Goal: Information Seeking & Learning: Find specific fact

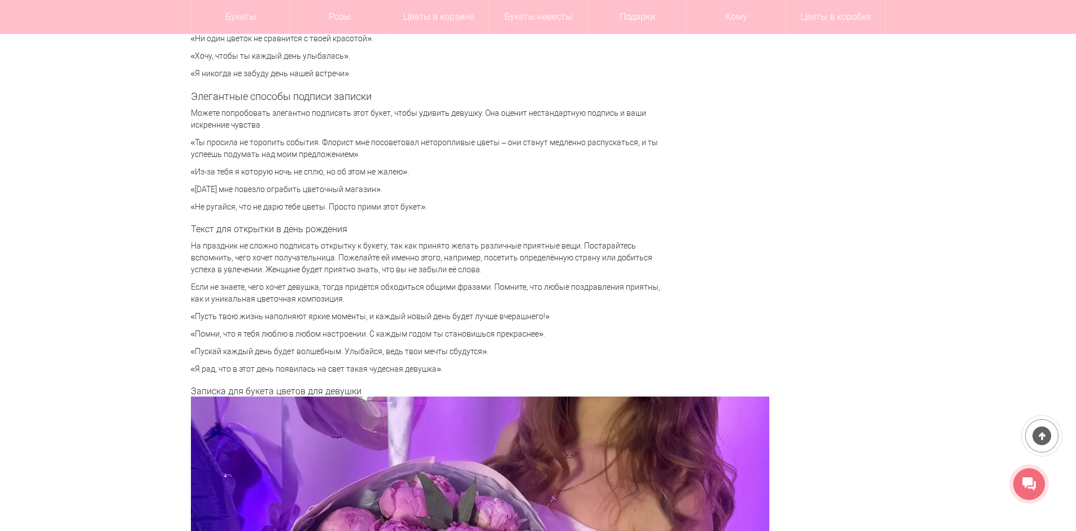
scroll to position [2767, 0]
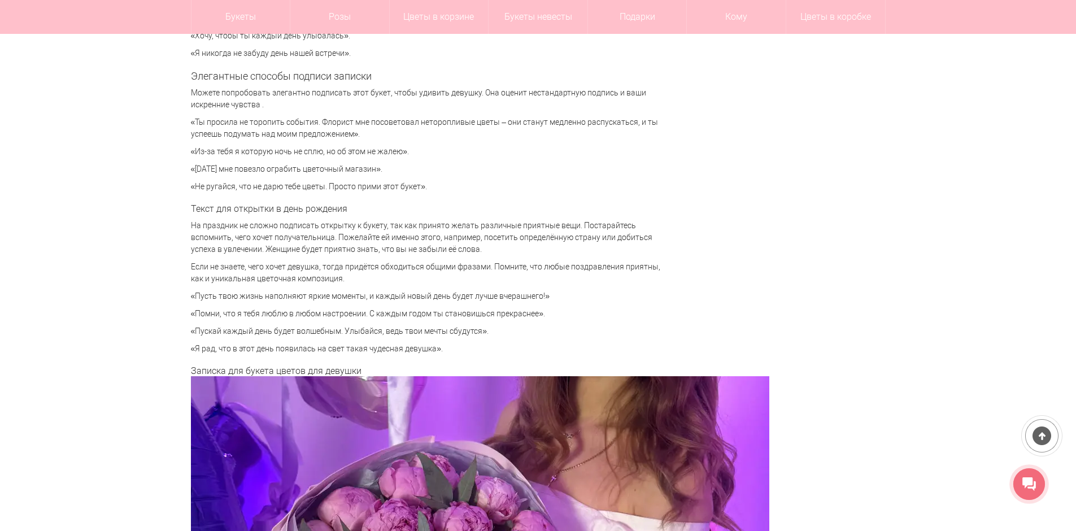
drag, startPoint x: 193, startPoint y: 298, endPoint x: 552, endPoint y: 300, distance: 359.7
click at [552, 300] on p "«Пусть твою жизнь наполняют яркие моменты, и каждый новый день будет лучше вчер…" at bounding box center [431, 296] width 480 height 12
drag, startPoint x: 200, startPoint y: 332, endPoint x: 499, endPoint y: 330, distance: 298.8
click at [499, 330] on p "«Пускай каждый день будет волшебным. Улыбайся, ведь твои мечты сбудутся»." at bounding box center [431, 331] width 480 height 12
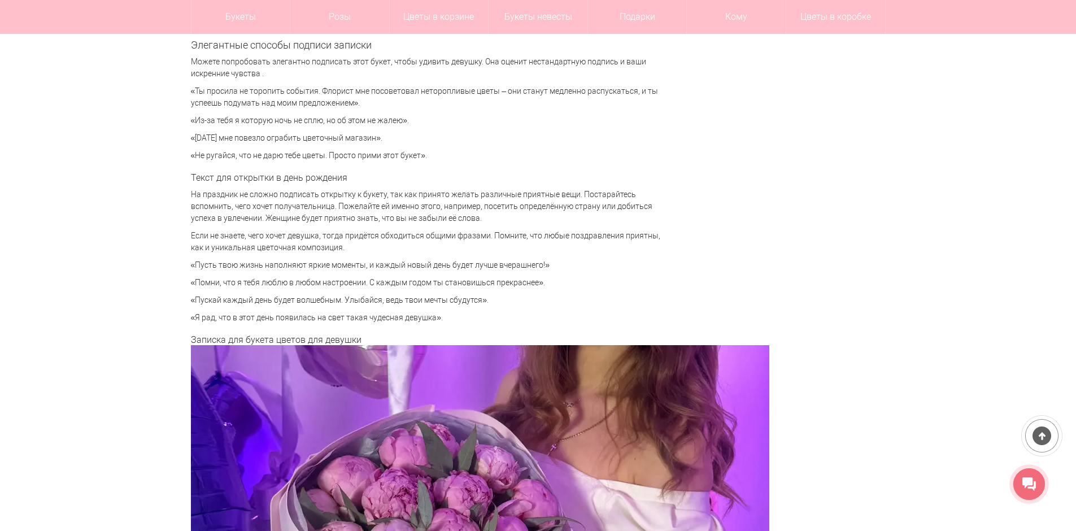
scroll to position [2824, 0]
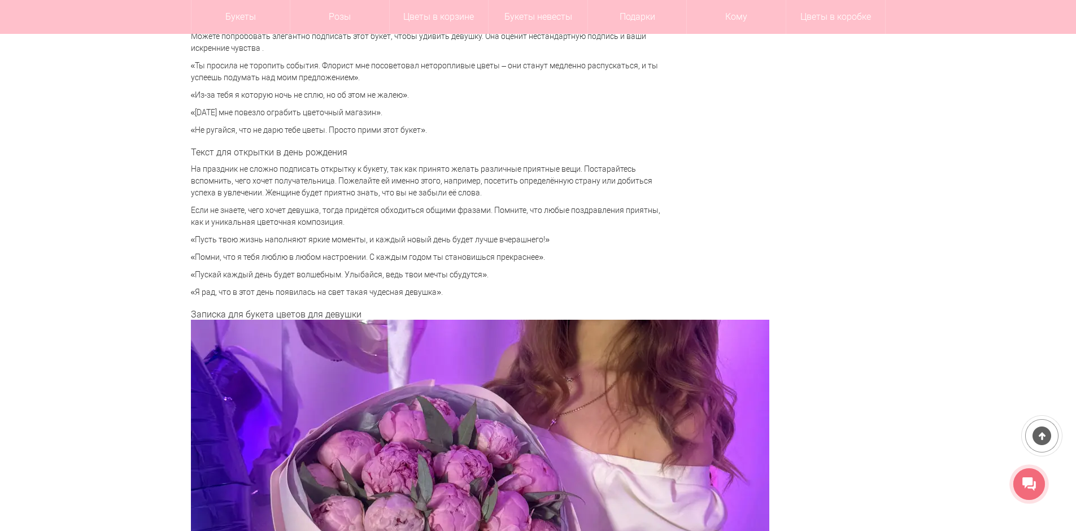
click at [221, 278] on p "«Пускай каждый день будет волшебным. Улыбайся, ведь твои мечты сбудутся»." at bounding box center [431, 275] width 480 height 12
drag, startPoint x: 195, startPoint y: 276, endPoint x: 231, endPoint y: 278, distance: 35.7
click at [231, 278] on p "«Пускай каждый день будет волшебным. Улыбайся, ведь твои мечты сбудутся»." at bounding box center [431, 275] width 480 height 12
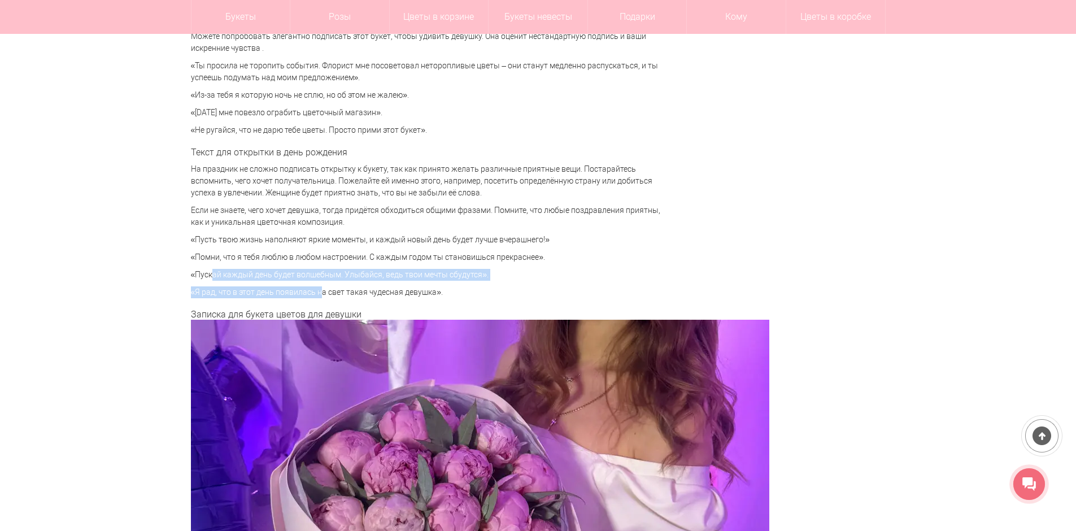
drag, startPoint x: 198, startPoint y: 274, endPoint x: 311, endPoint y: 282, distance: 112.7
click at [271, 273] on p "«Пускай каждый день будет волшебным. Улыбайся, ведь твои мечты сбудутся»." at bounding box center [431, 275] width 480 height 12
drag, startPoint x: 226, startPoint y: 274, endPoint x: 349, endPoint y: 278, distance: 122.6
click at [349, 278] on p "«Пускай каждый день будет волшебным. Улыбайся, ведь твои мечты сбудутся»." at bounding box center [431, 275] width 480 height 12
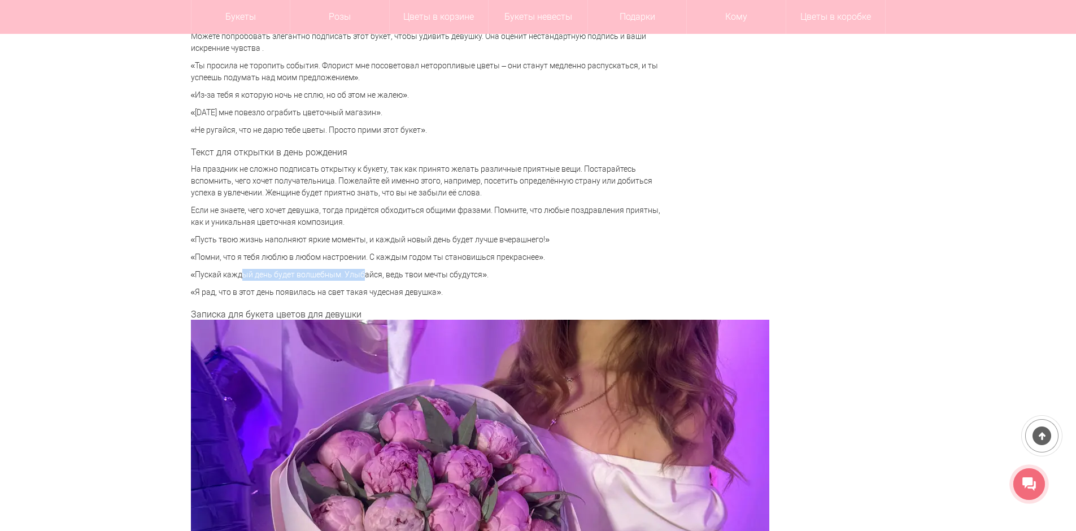
click at [332, 274] on p "«Пускай каждый день будет волшебным. Улыбайся, ведь твои мечты сбудутся»." at bounding box center [431, 275] width 480 height 12
click at [251, 272] on p "«Пускай каждый день будет волшебным. Улыбайся, ведь твои мечты сбудутся»." at bounding box center [431, 275] width 480 height 12
drag, startPoint x: 226, startPoint y: 272, endPoint x: 490, endPoint y: 281, distance: 263.9
click at [490, 281] on p "«Пускай каждый день будет волшебным. Улыбайся, ведь твои мечты сбудутся»." at bounding box center [431, 275] width 480 height 12
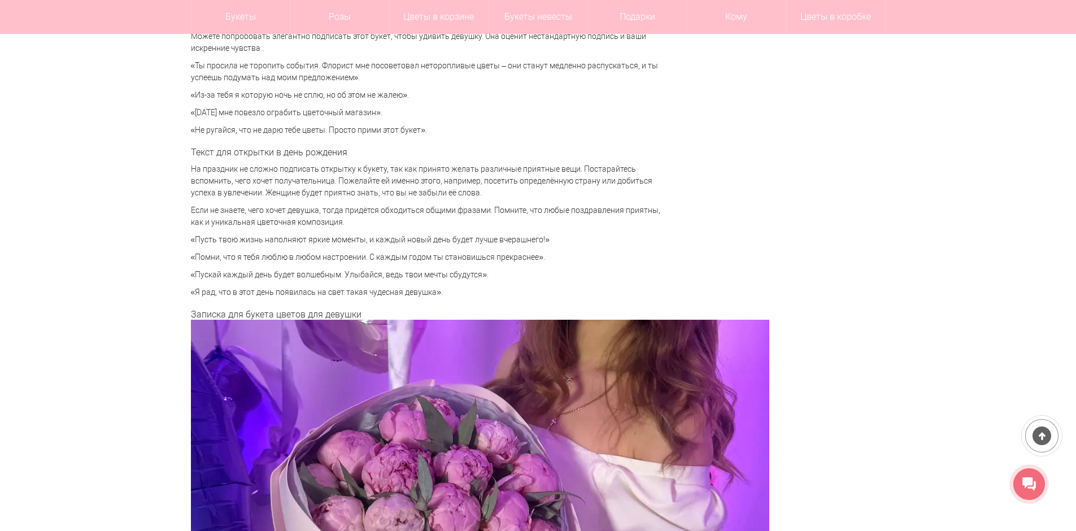
drag, startPoint x: 194, startPoint y: 272, endPoint x: 478, endPoint y: 276, distance: 283.5
click at [478, 276] on p "«Пускай каждый день будет волшебным. Улыбайся, ведь твои мечты сбудутся»." at bounding box center [431, 275] width 480 height 12
copy p "Пускай каждый день будет волшебным. Улыбайся, ведь твои мечты сбудутся"
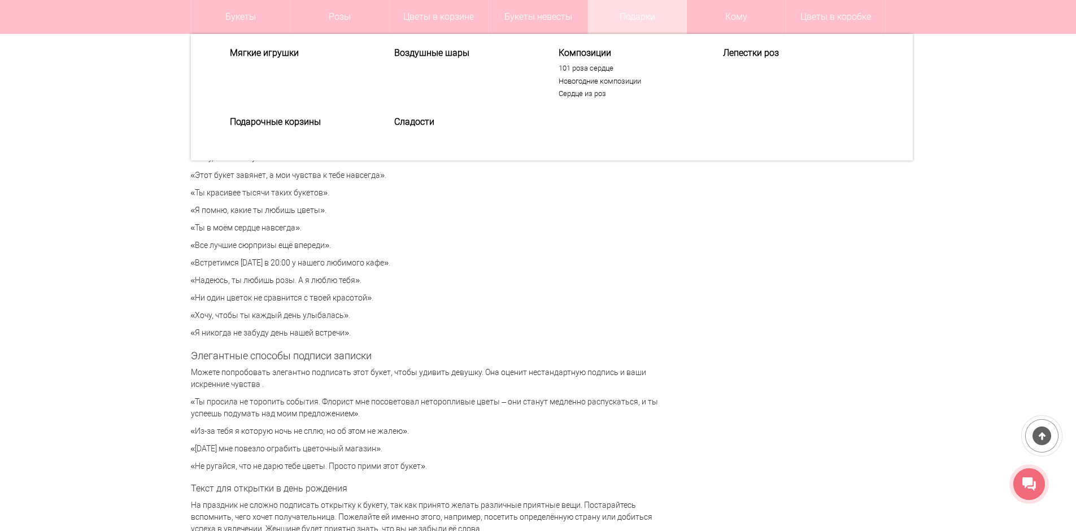
scroll to position [2485, 0]
